Goal: Transaction & Acquisition: Purchase product/service

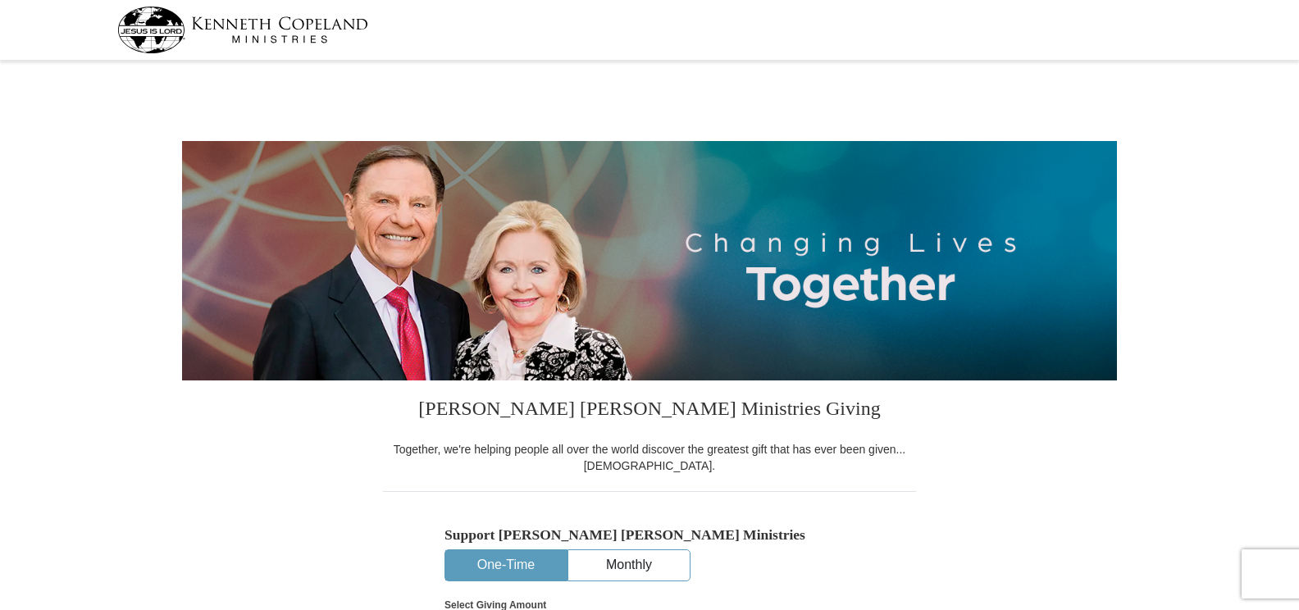
select select "MI"
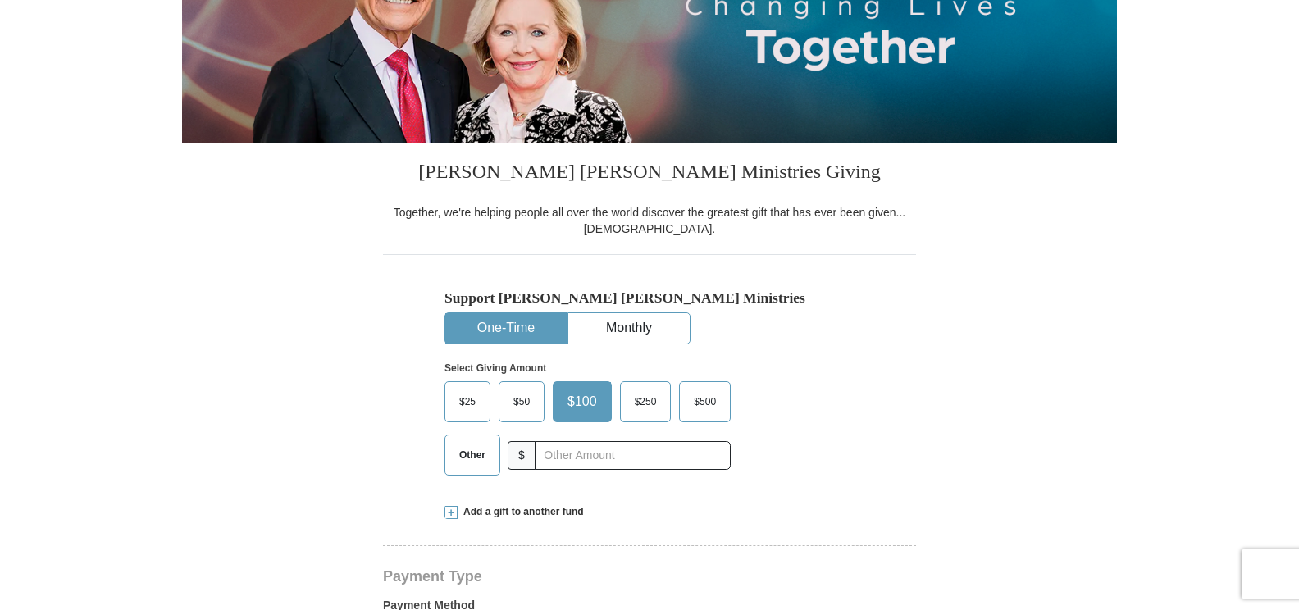
scroll to position [246, 0]
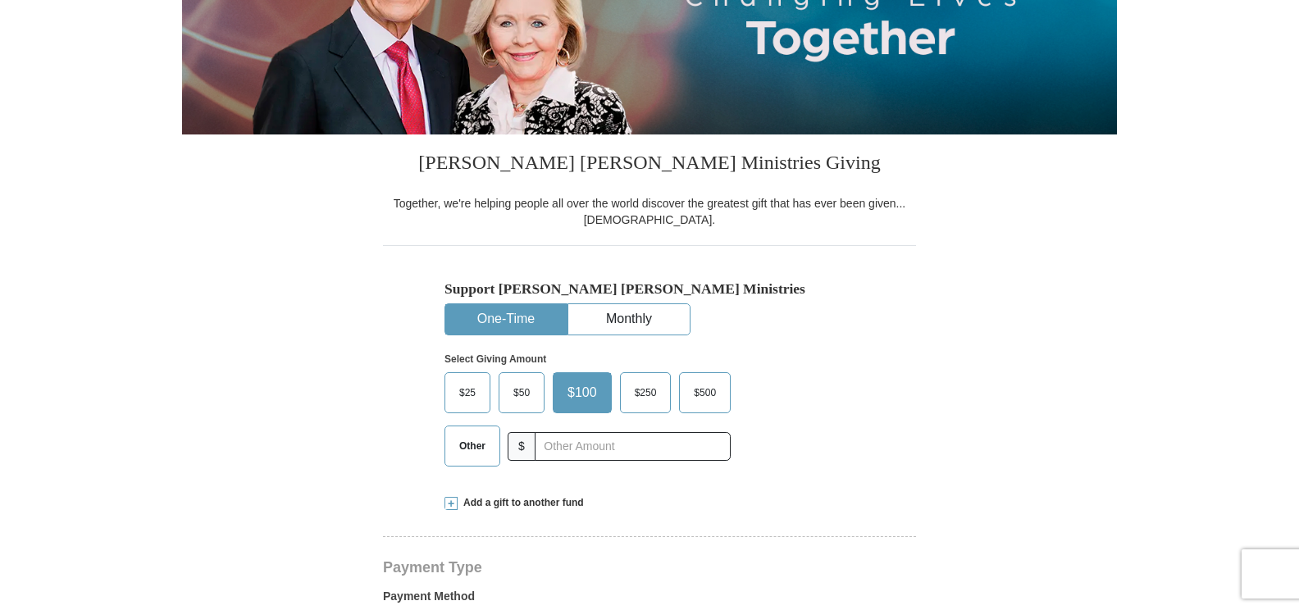
click at [519, 313] on button "One-Time" at bounding box center [505, 319] width 121 height 30
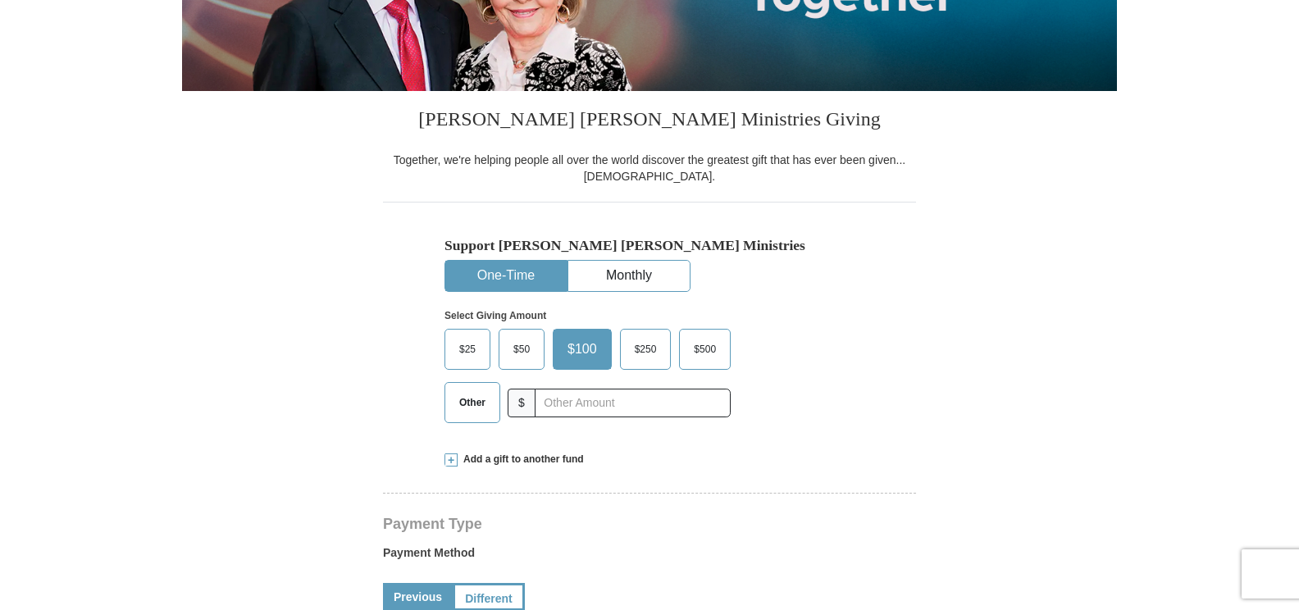
scroll to position [328, 0]
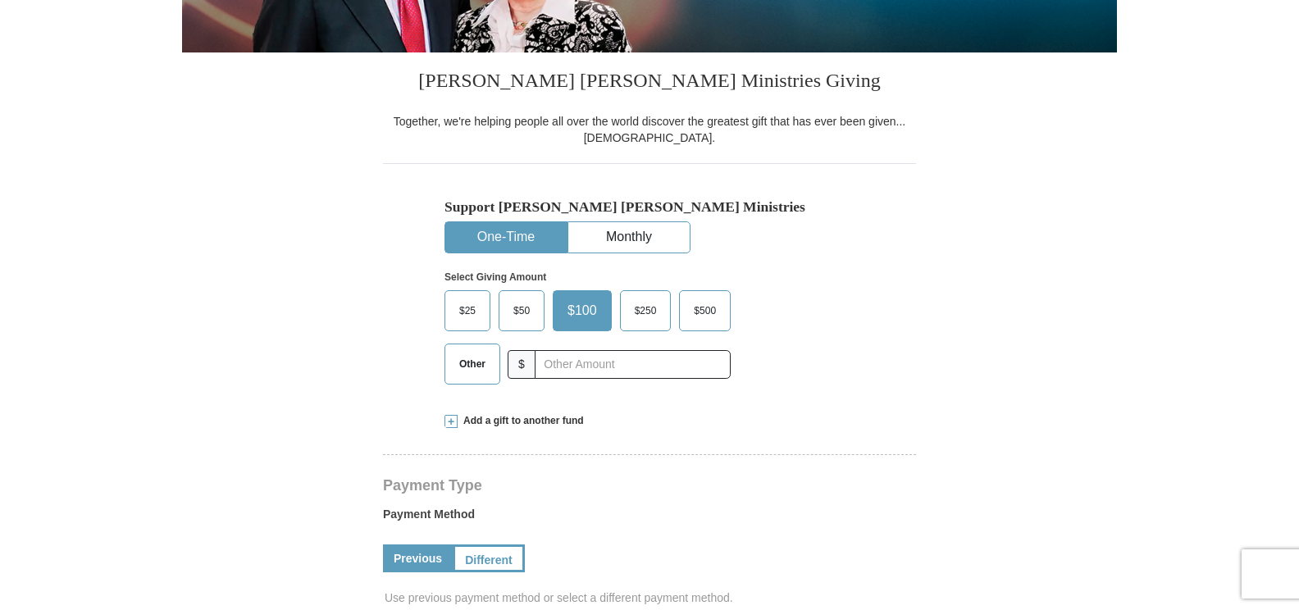
click at [467, 366] on span "Other" at bounding box center [472, 364] width 43 height 25
click at [0, 0] on input "Other" at bounding box center [0, 0] width 0 height 0
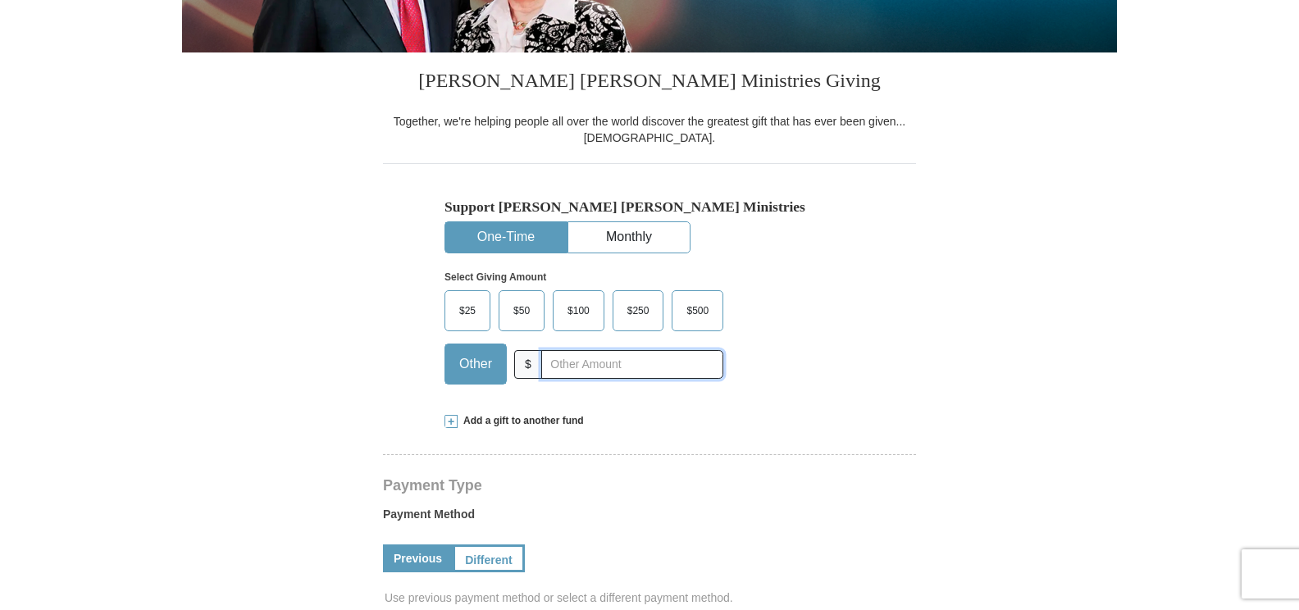
click at [546, 365] on input "text" at bounding box center [632, 364] width 182 height 29
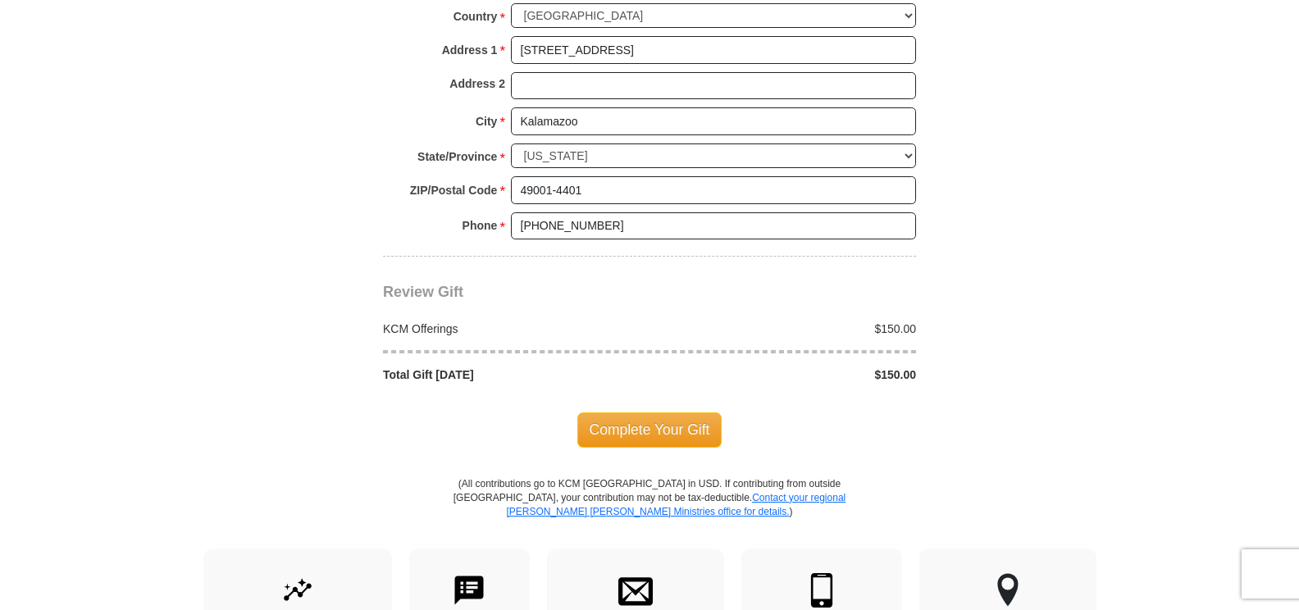
scroll to position [1312, 0]
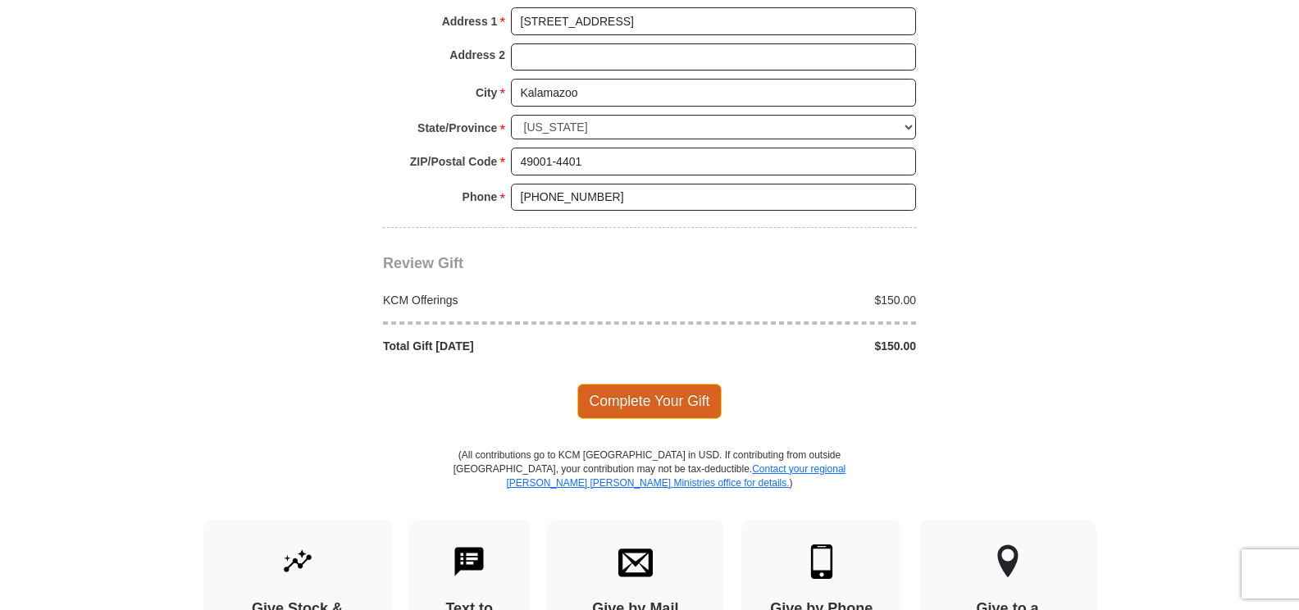
type input "150.00"
click at [653, 397] on span "Complete Your Gift" at bounding box center [649, 401] width 145 height 34
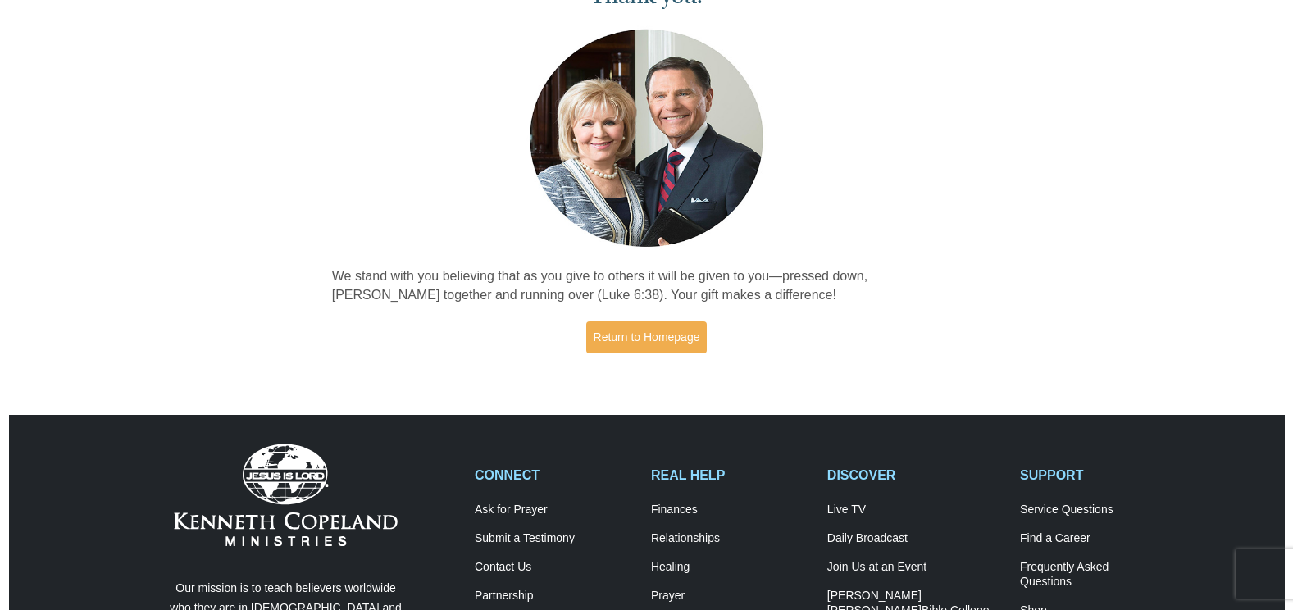
scroll to position [112, 0]
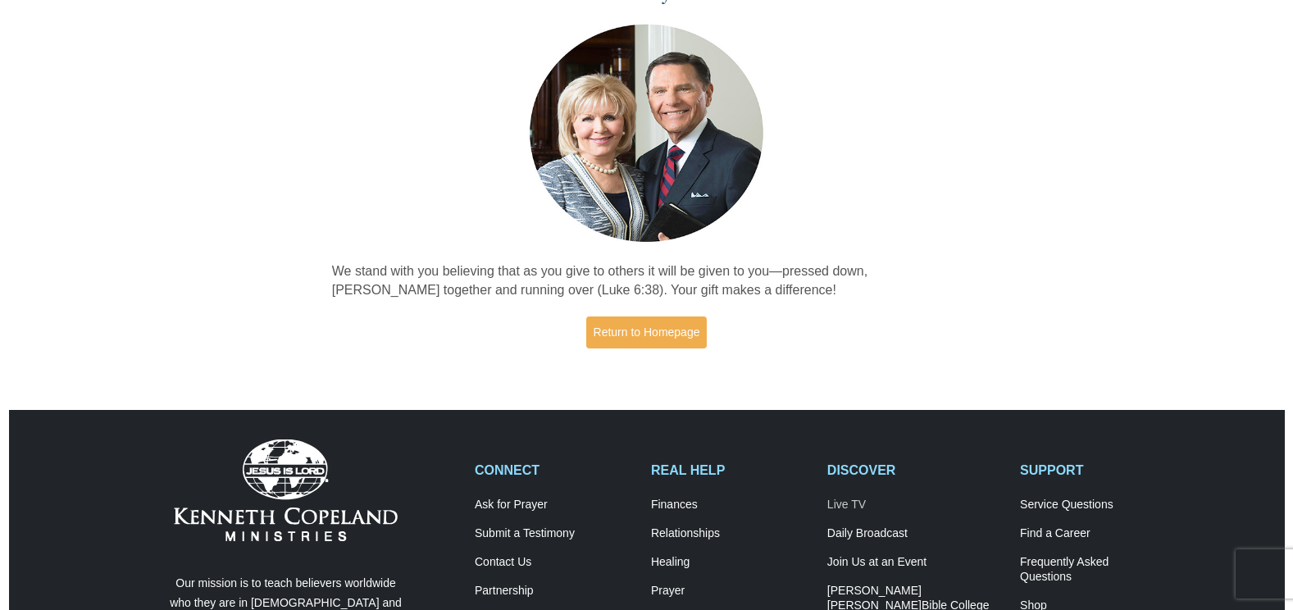
click at [852, 503] on link "Live TV" at bounding box center [916, 505] width 176 height 15
